Goal: Navigation & Orientation: Find specific page/section

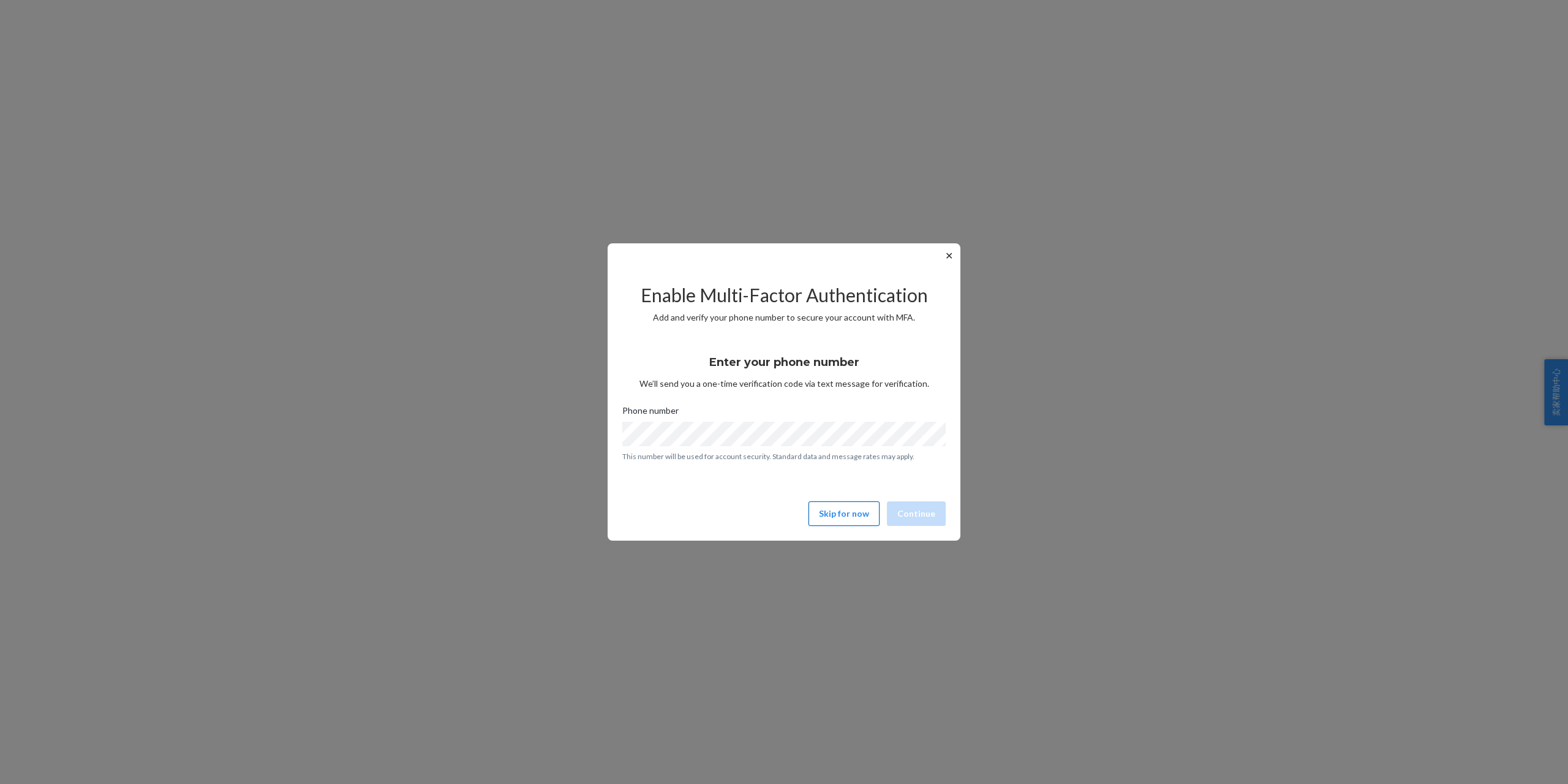
click at [858, 518] on button "Skip for now" at bounding box center [844, 514] width 71 height 25
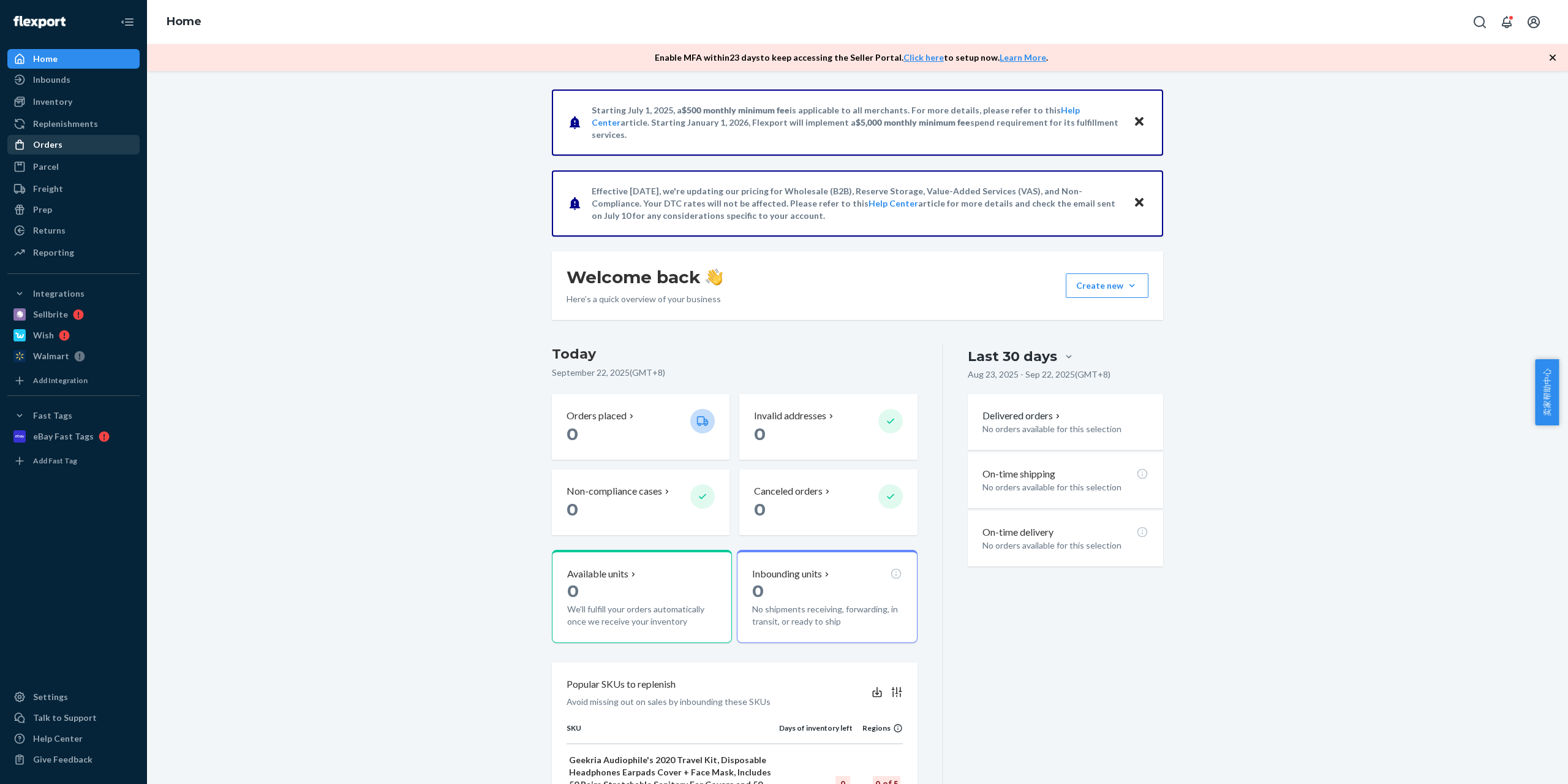
click at [73, 146] on div "Orders" at bounding box center [73, 144] width 130 height 17
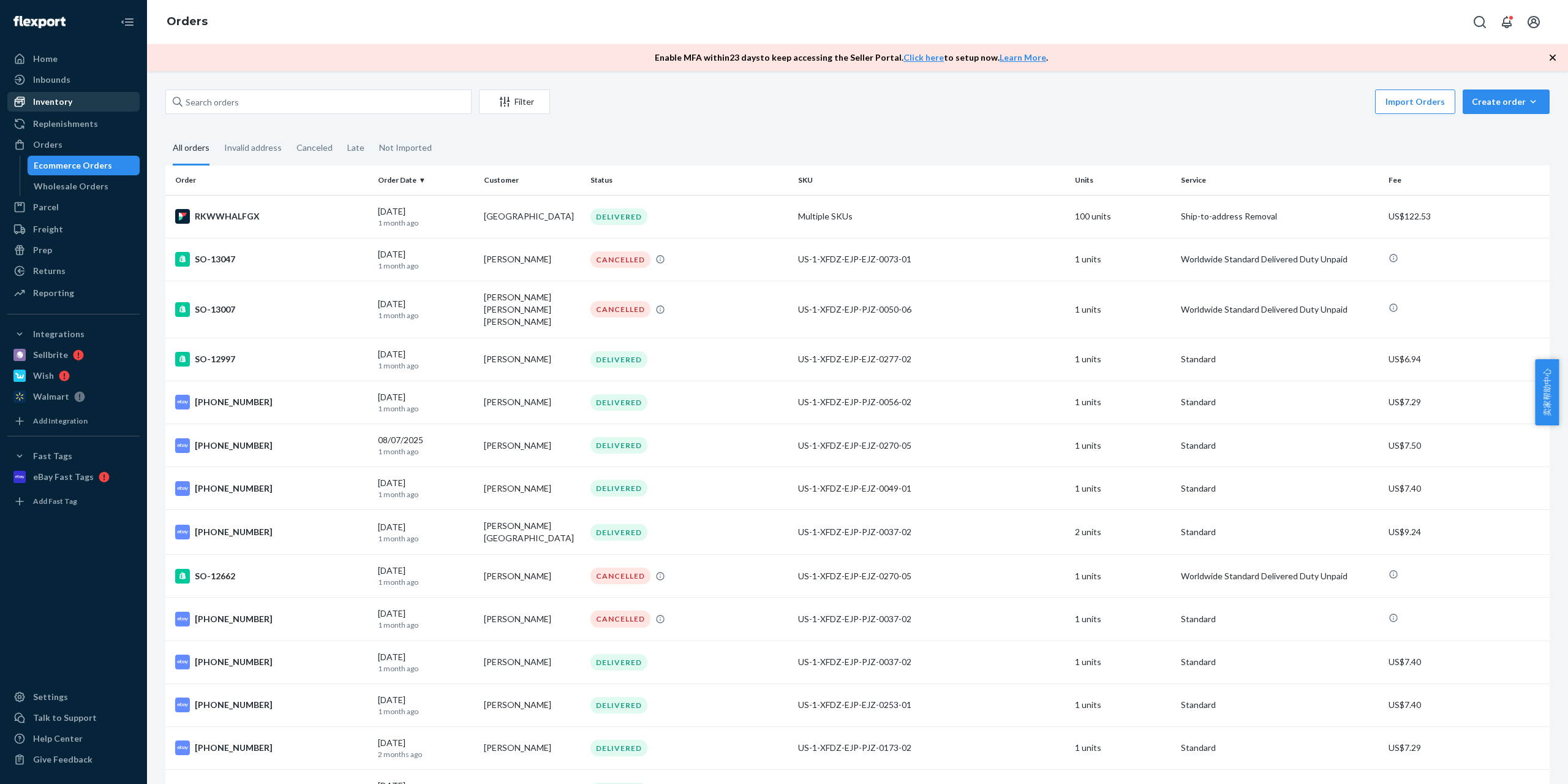
click at [47, 92] on link "Inventory" at bounding box center [73, 102] width 132 height 20
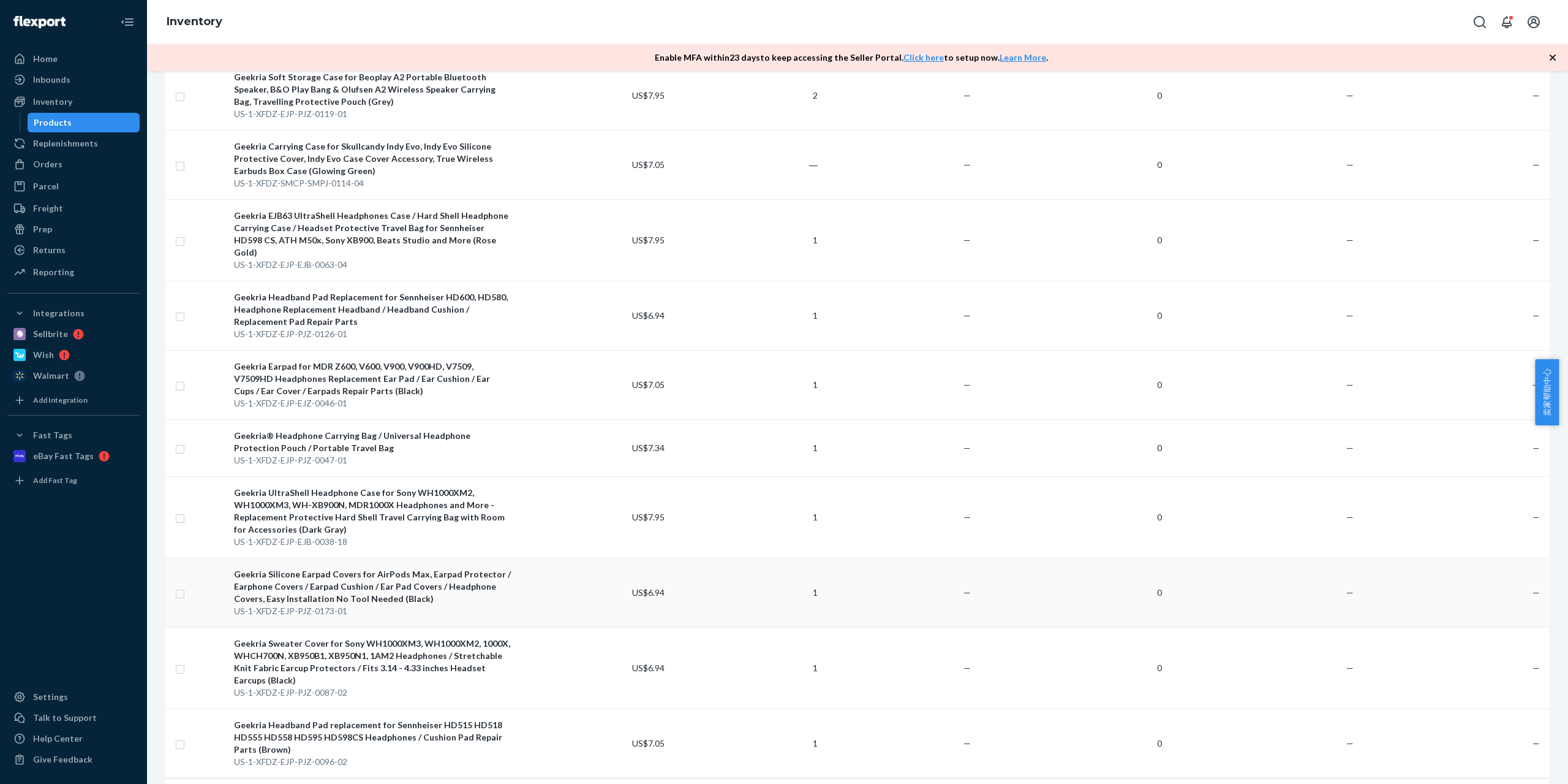
scroll to position [1249, 0]
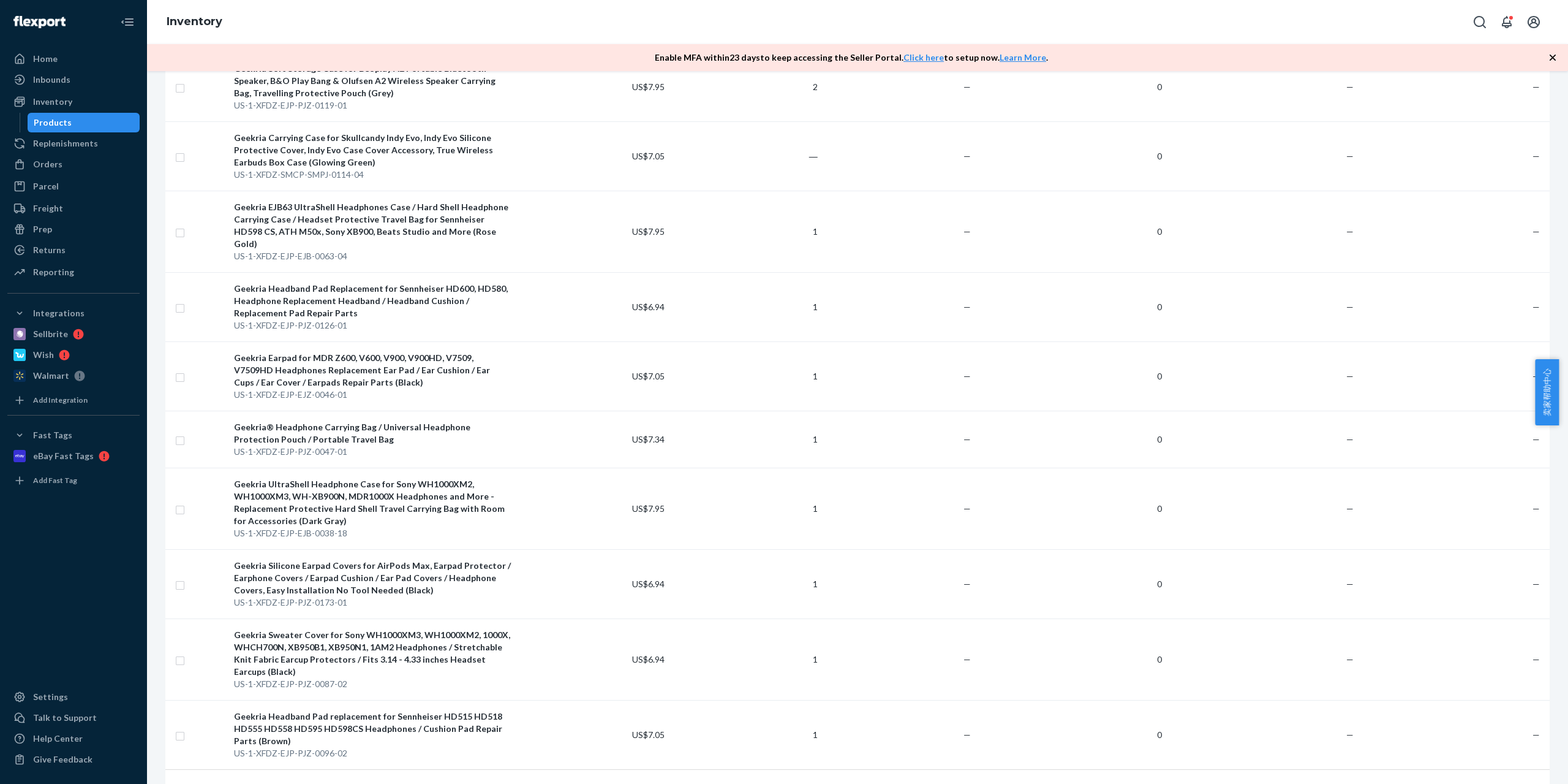
click at [813, 783] on link "2" at bounding box center [816, 796] width 10 height 10
